Goal: Go to known website: Go to known website

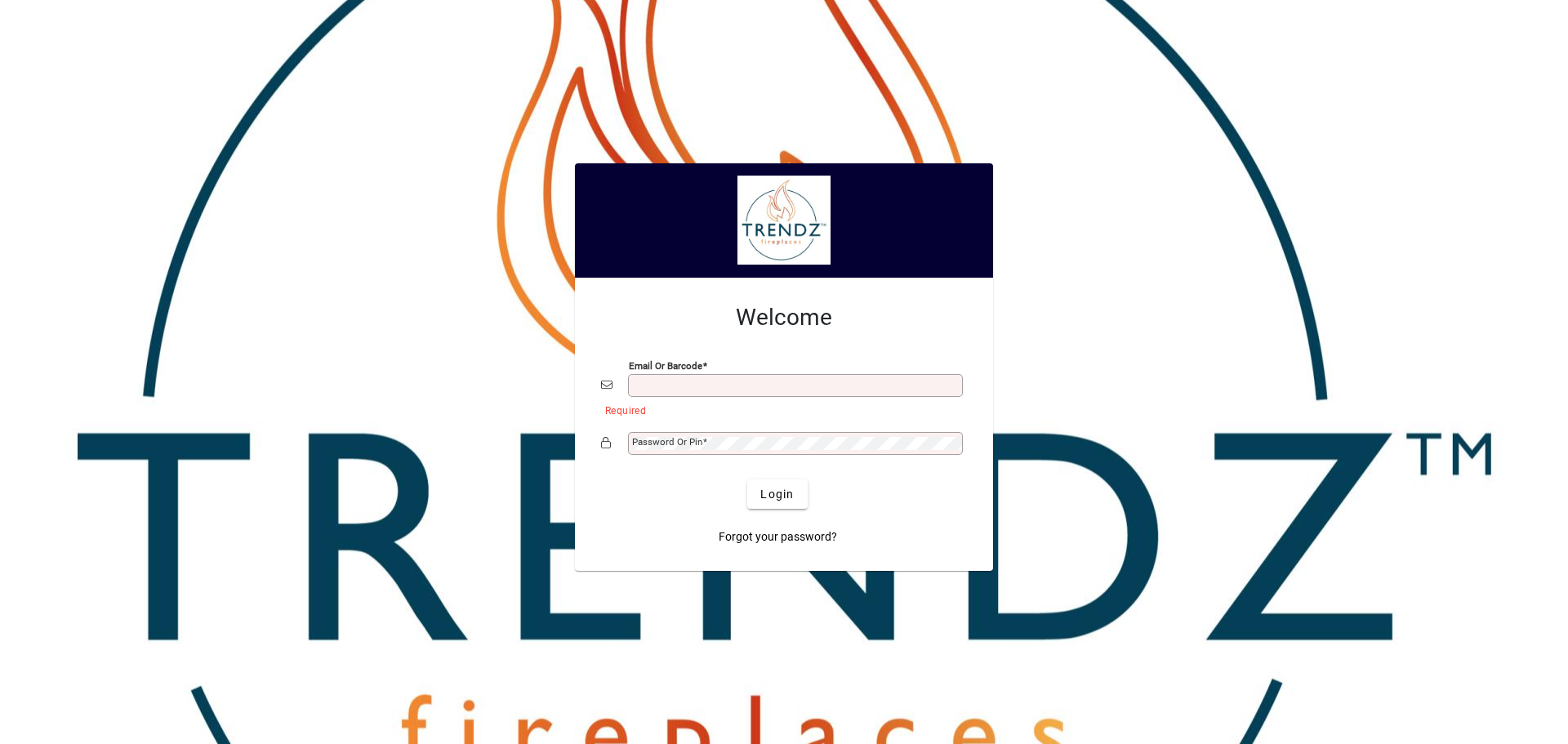
type input "**********"
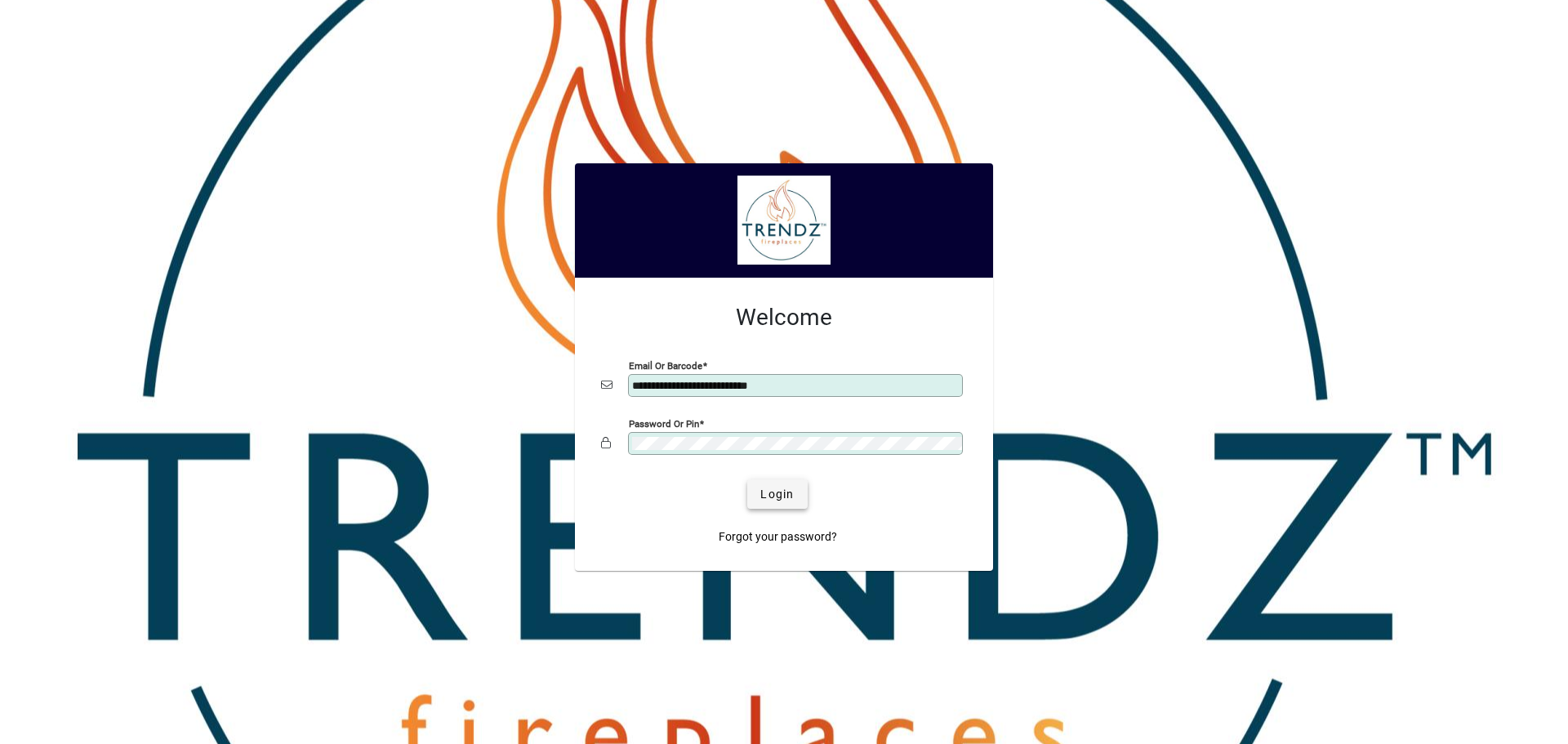
click at [774, 493] on span "Login" at bounding box center [777, 495] width 33 height 17
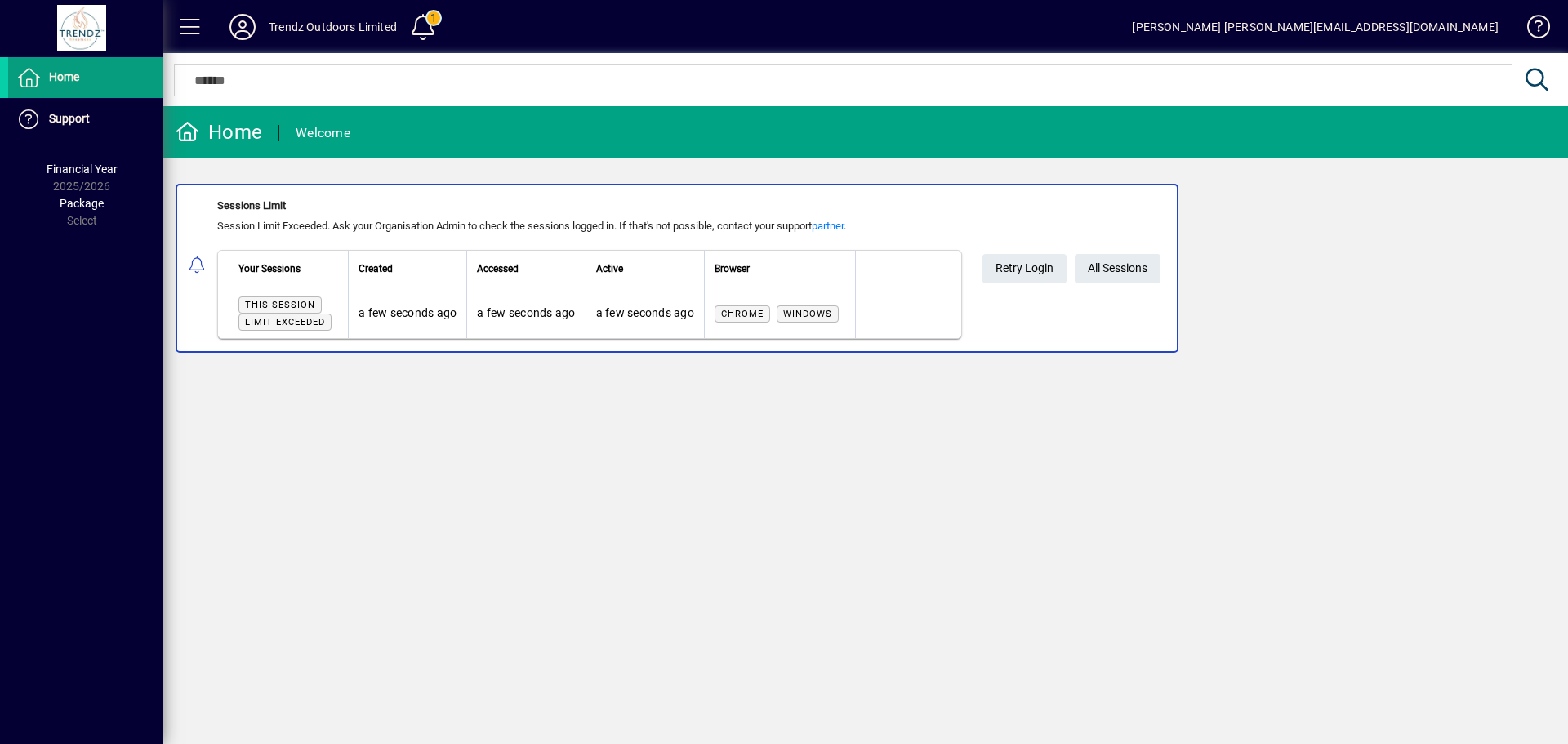
click at [505, 487] on div "Home Welcome Sessions Limit Session Limit Exceeded. Ask your Organisation Admin…" at bounding box center [866, 425] width 1405 height 638
